Goal: Communication & Community: Connect with others

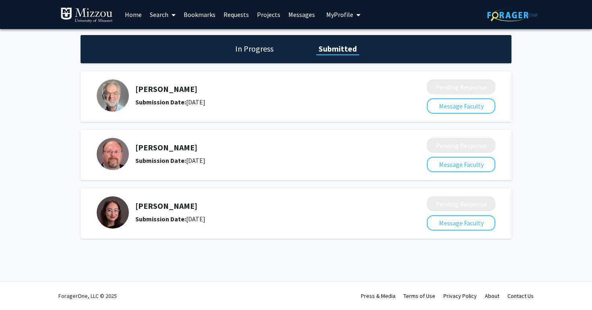
click at [289, 20] on link "Messages" at bounding box center [301, 14] width 35 height 28
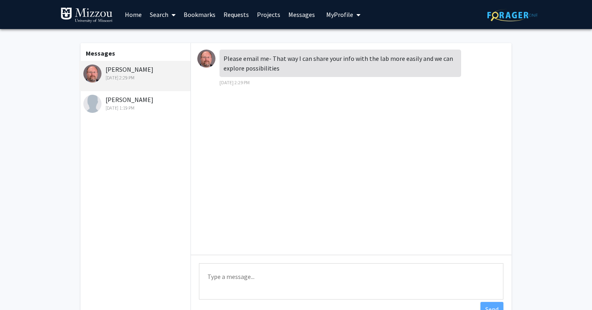
click at [215, 277] on textarea "Type a message" at bounding box center [351, 281] width 304 height 36
click at [204, 56] on img at bounding box center [206, 59] width 18 height 18
click at [129, 106] on div "[DATE] 1:19 PM" at bounding box center [135, 107] width 105 height 7
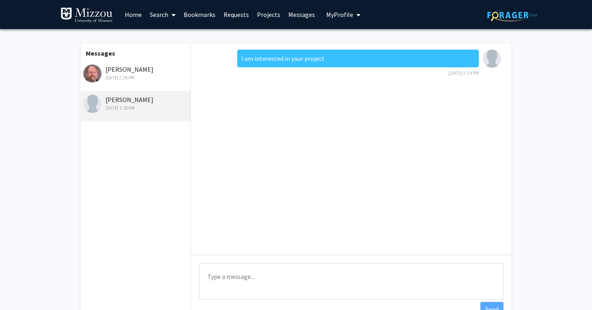
click at [135, 77] on div "[DATE] 2:29 PM" at bounding box center [135, 77] width 105 height 7
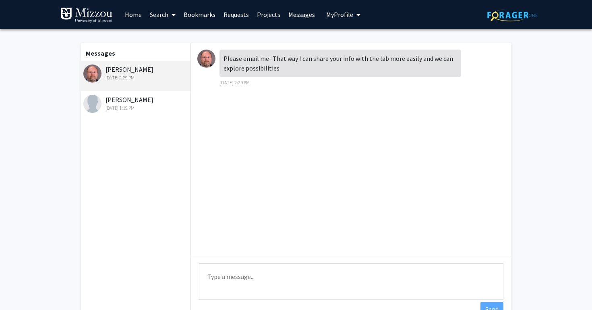
click at [227, 59] on div "Please email me- That way I can share your info with the lab more easily and we…" at bounding box center [340, 63] width 242 height 27
click at [212, 59] on img at bounding box center [206, 59] width 18 height 18
drag, startPoint x: 106, startPoint y: 67, endPoint x: 157, endPoint y: 69, distance: 50.8
click at [157, 69] on div "[PERSON_NAME] [DATE] 2:29 PM" at bounding box center [135, 72] width 105 height 17
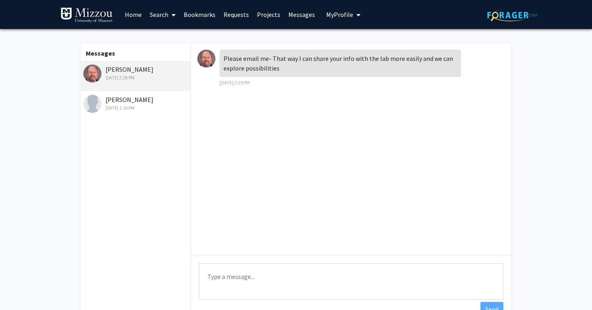
copy div "[PERSON_NAME]"
